Goal: Navigation & Orientation: Find specific page/section

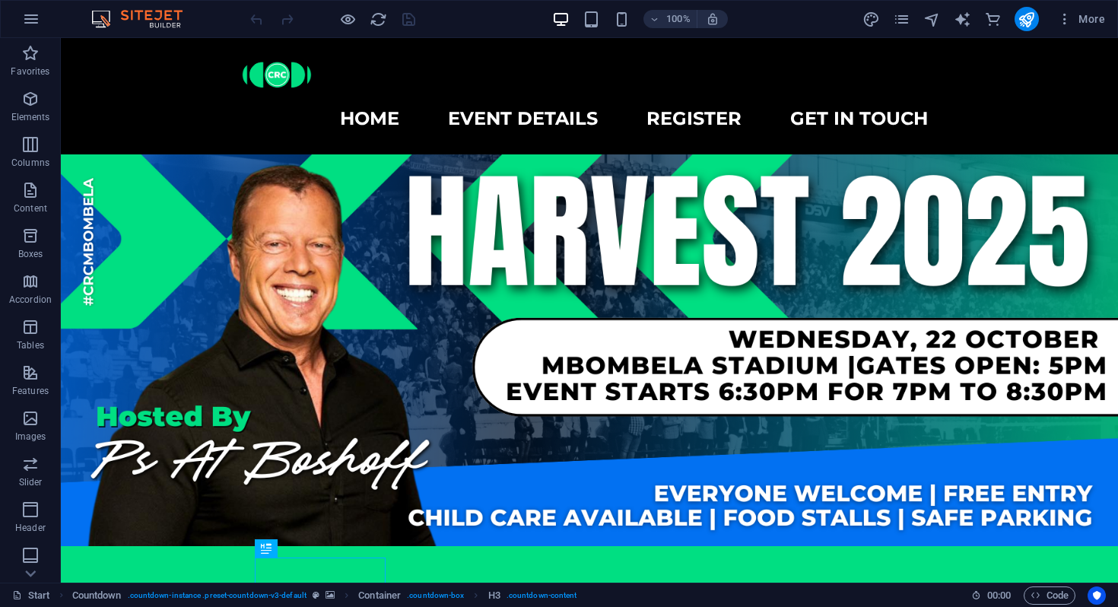
scroll to position [600, 0]
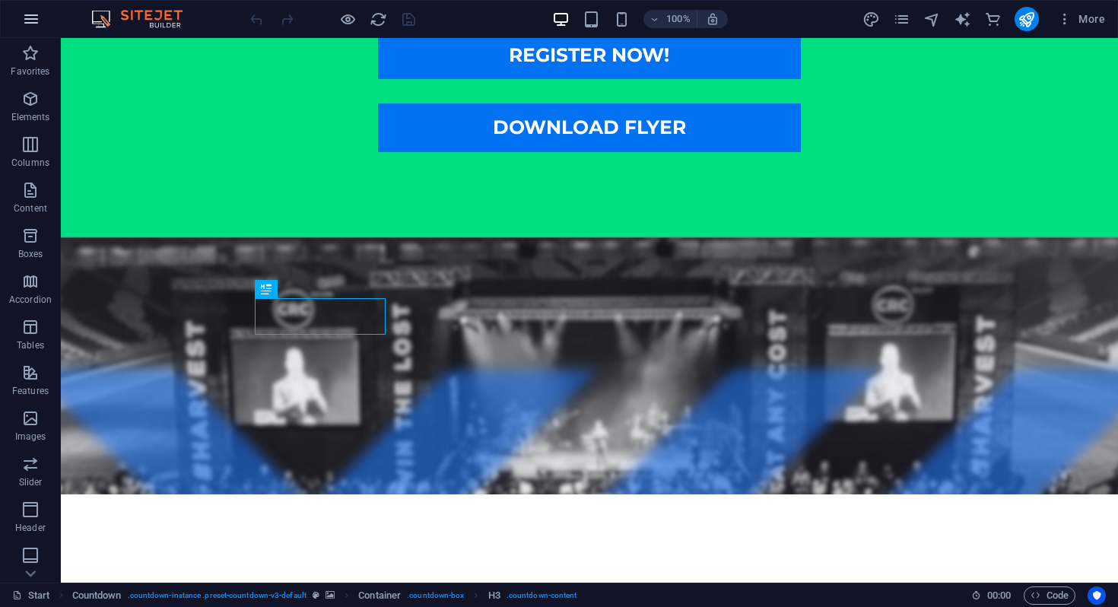
click at [27, 23] on icon "button" at bounding box center [31, 19] width 18 height 18
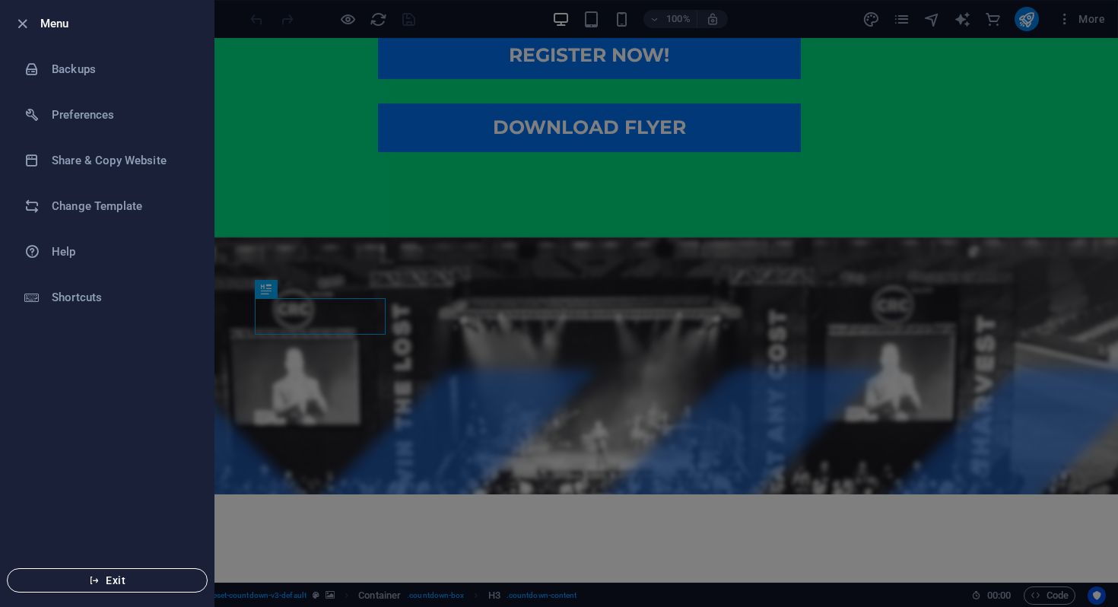
click at [77, 568] on button "Exit" at bounding box center [107, 580] width 201 height 24
